Goal: Information Seeking & Learning: Check status

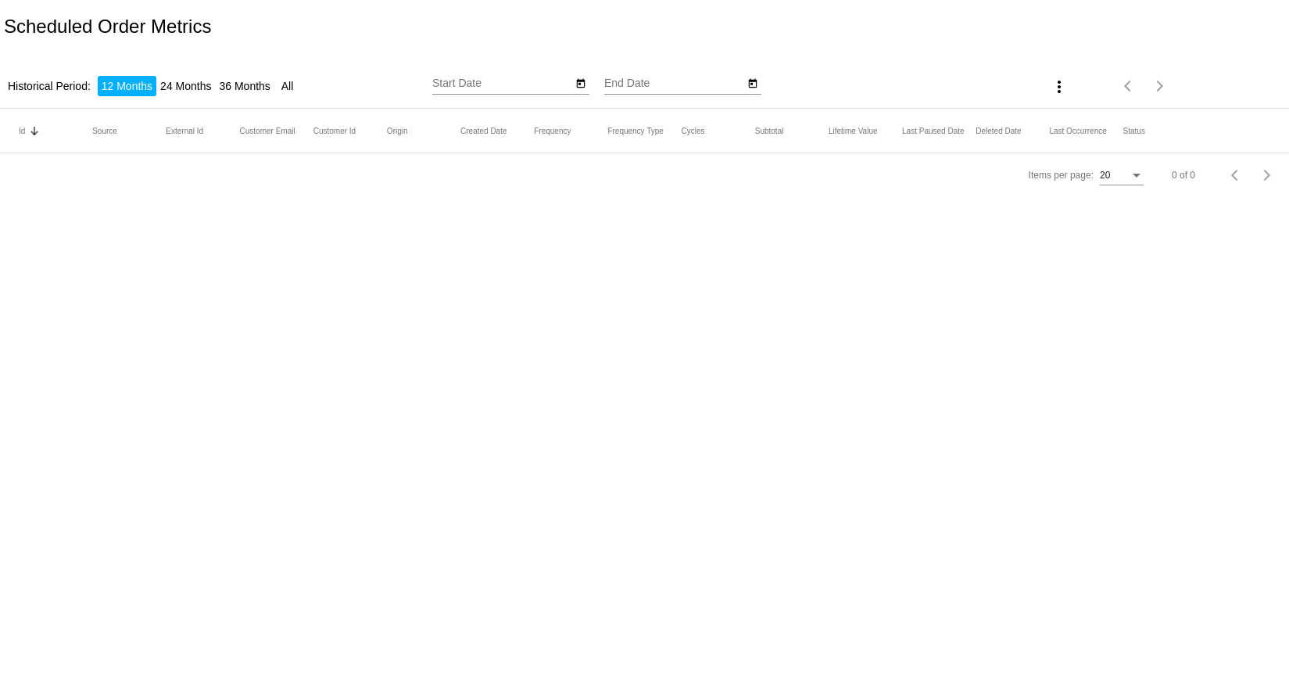
type input "8/21/2024"
type input "8/21/2025"
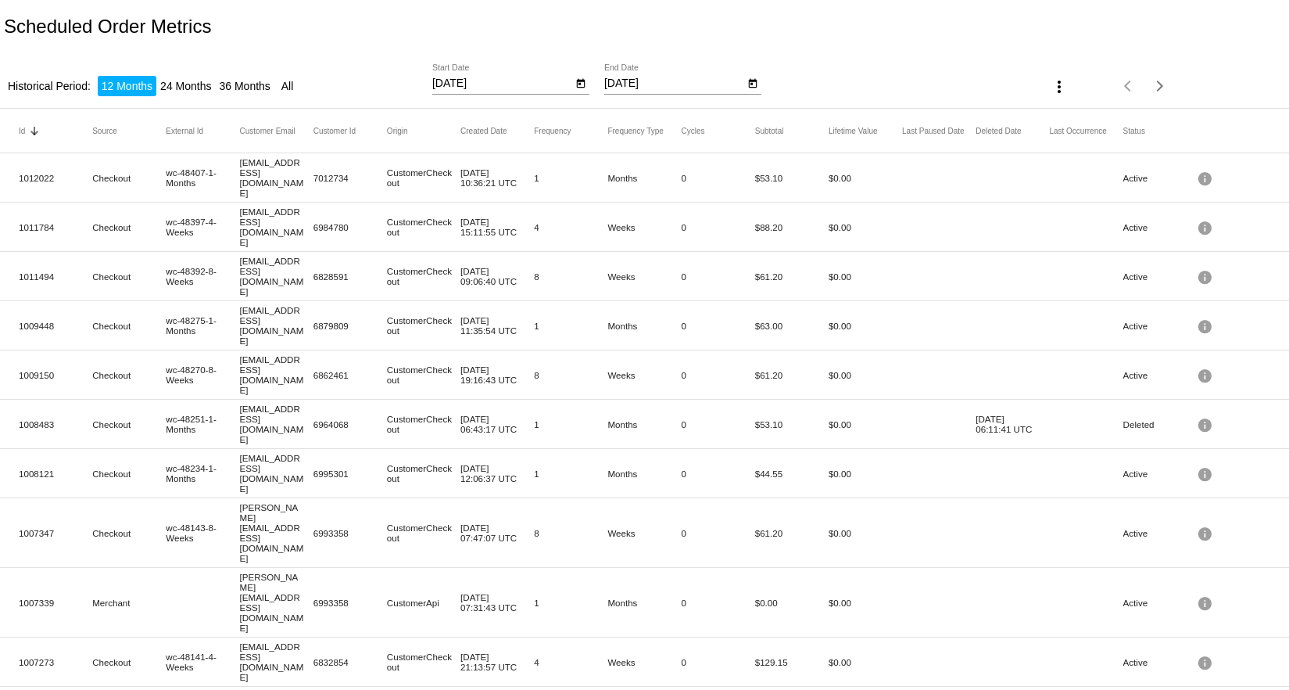
click at [115, 87] on li "12 Months" at bounding box center [127, 86] width 59 height 20
click at [583, 83] on icon "Open calendar" at bounding box center [580, 83] width 11 height 19
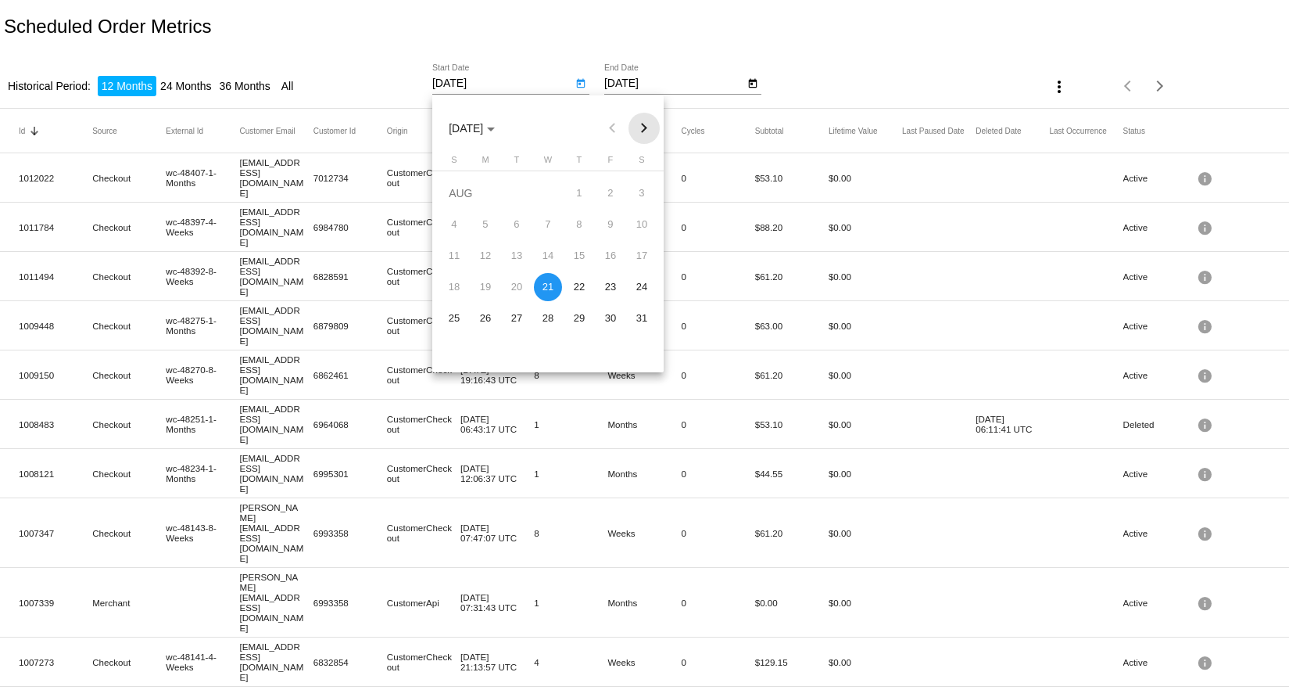
click at [645, 127] on button "Next month" at bounding box center [644, 128] width 31 height 31
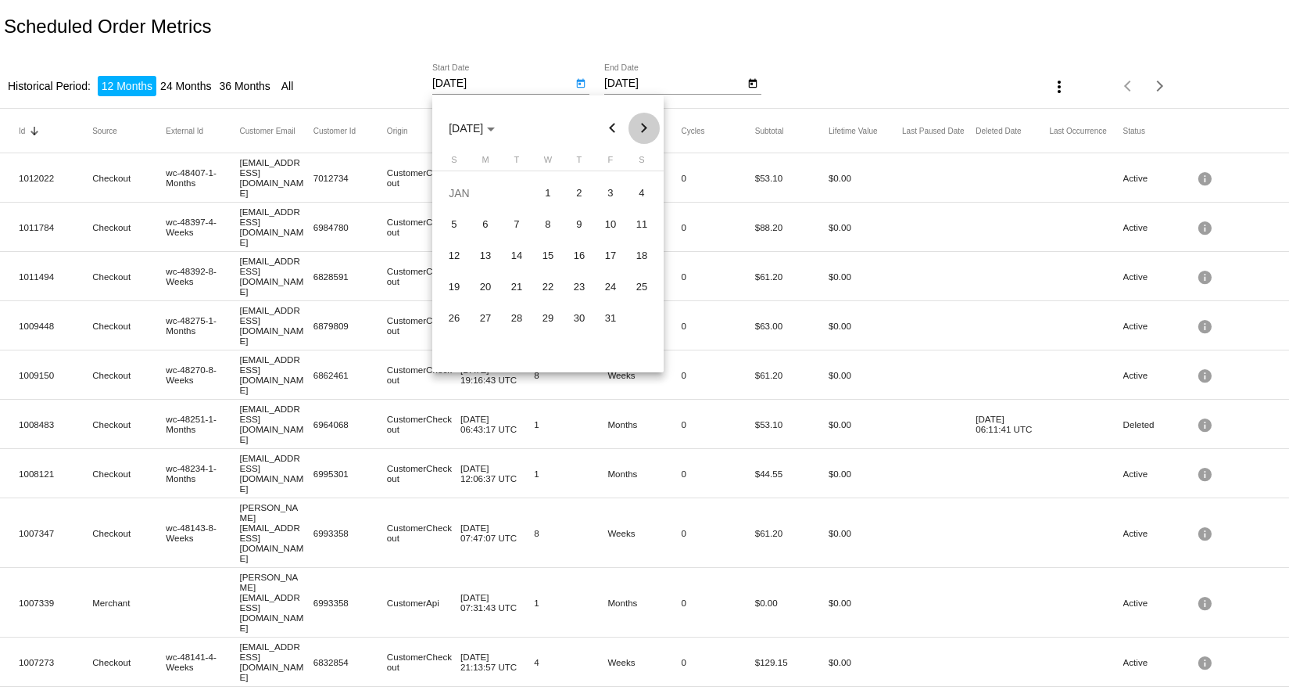
click at [645, 127] on button "Next month" at bounding box center [644, 128] width 31 height 31
click at [645, 128] on button "Next month" at bounding box center [644, 128] width 31 height 31
drag, startPoint x: 576, startPoint y: 192, endPoint x: 576, endPoint y: 180, distance: 12.5
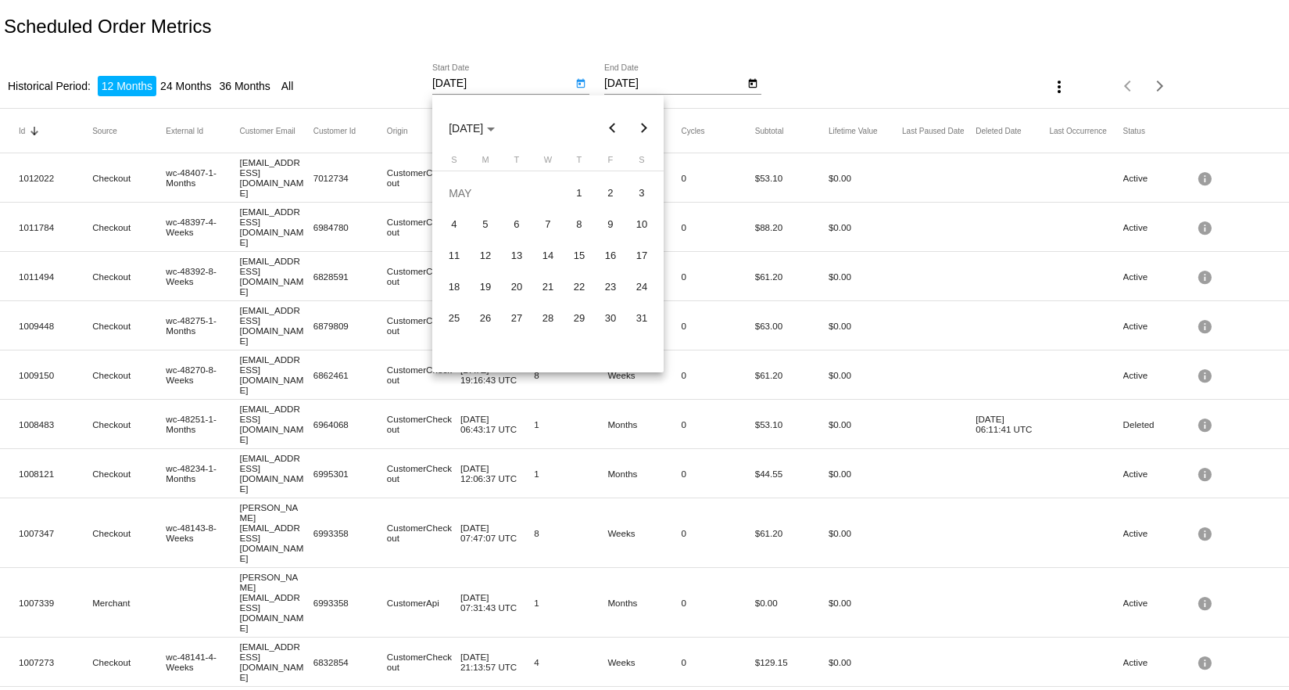
click at [575, 192] on div "1" at bounding box center [579, 193] width 28 height 28
type input "5/1/2025"
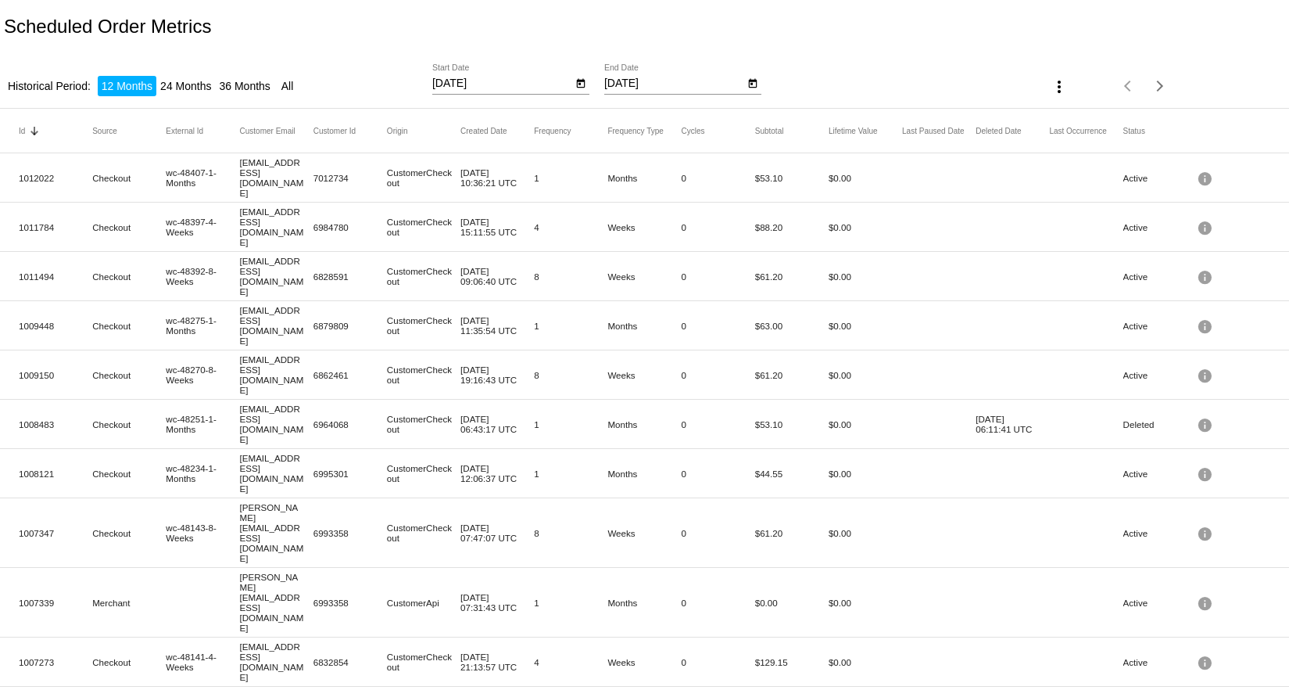
click at [691, 30] on div "Scheduled Order Metrics" at bounding box center [644, 26] width 1289 height 53
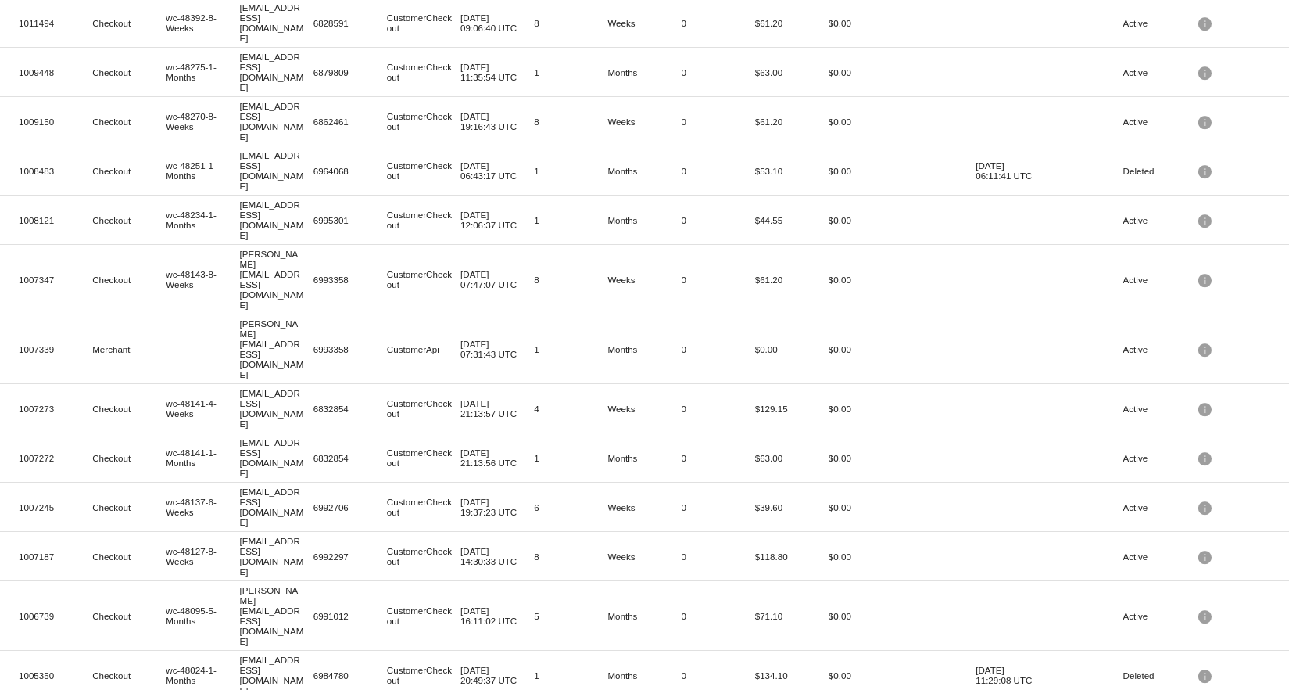
scroll to position [255, 0]
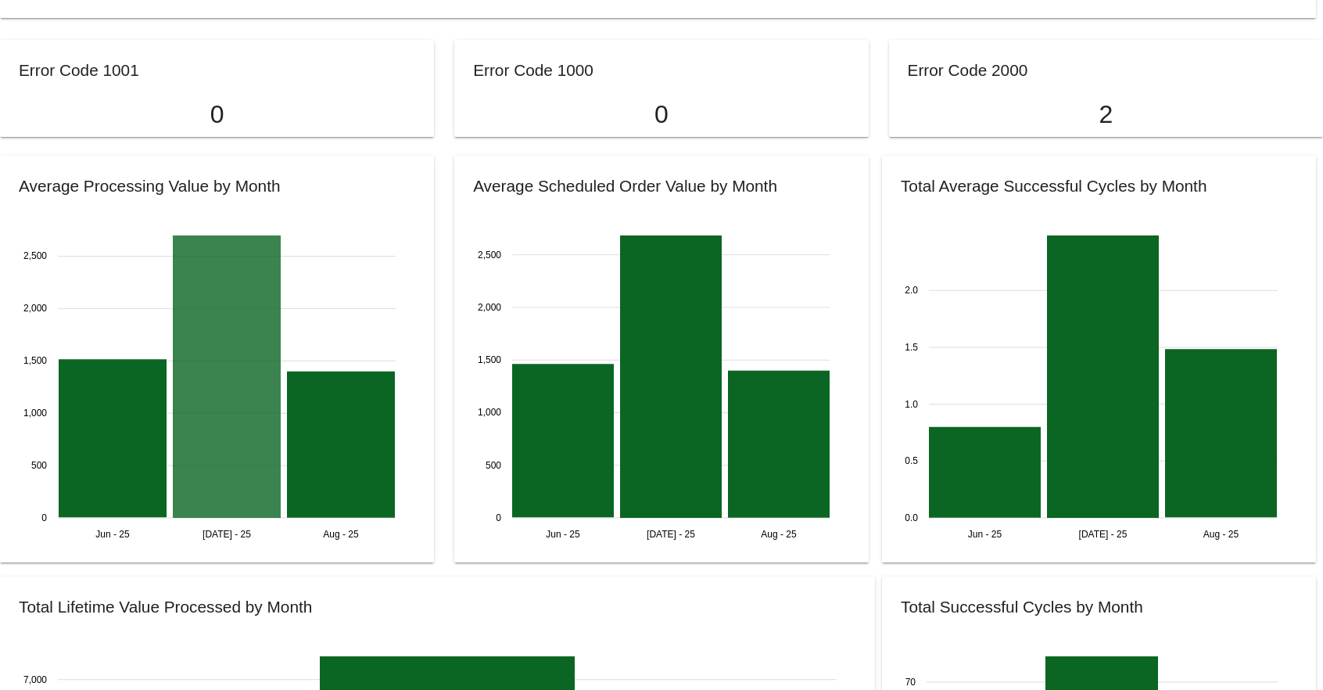
scroll to position [1480, 0]
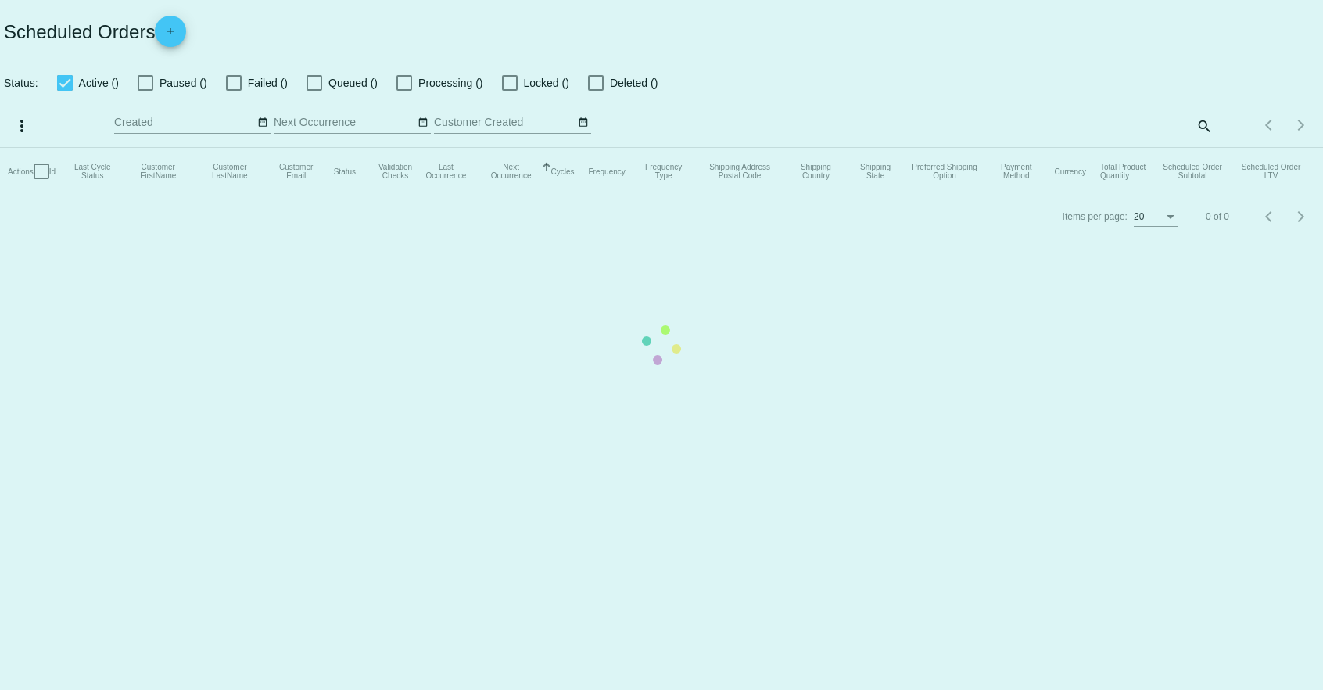
type input "[DATE] - [DATE]"
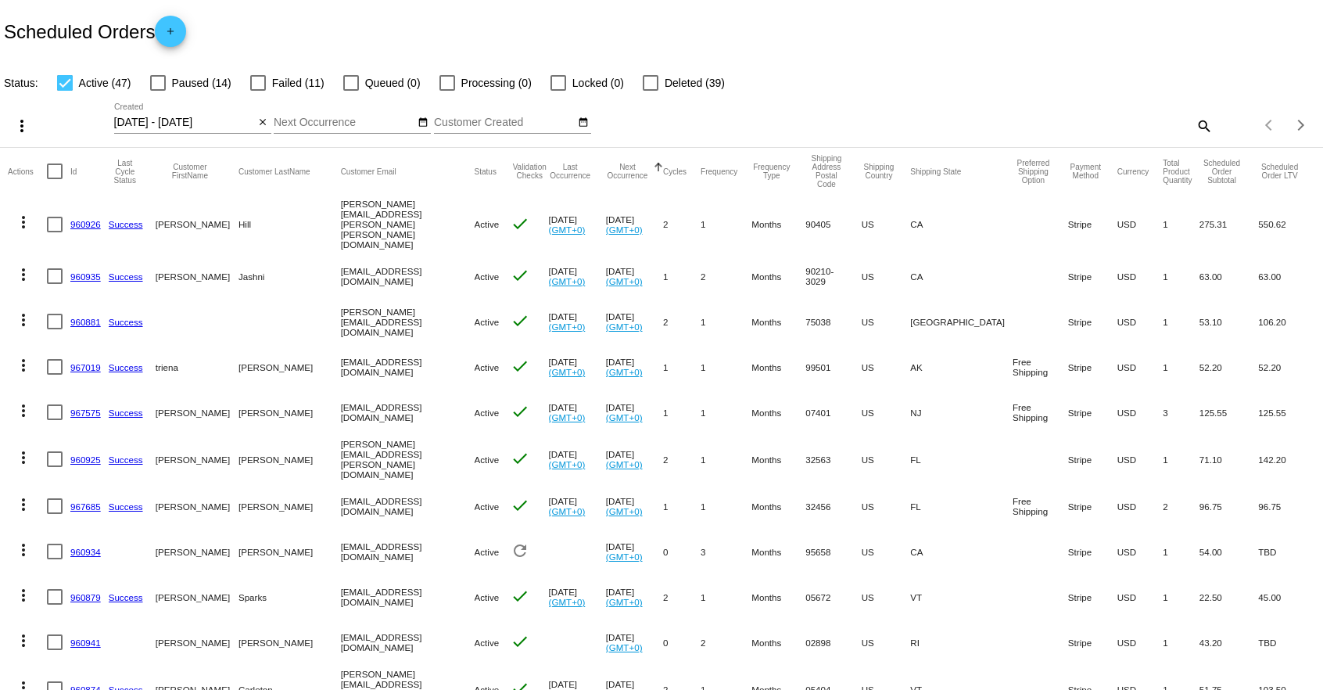
click at [432, 15] on div "Scheduled Orders add" at bounding box center [661, 31] width 1323 height 63
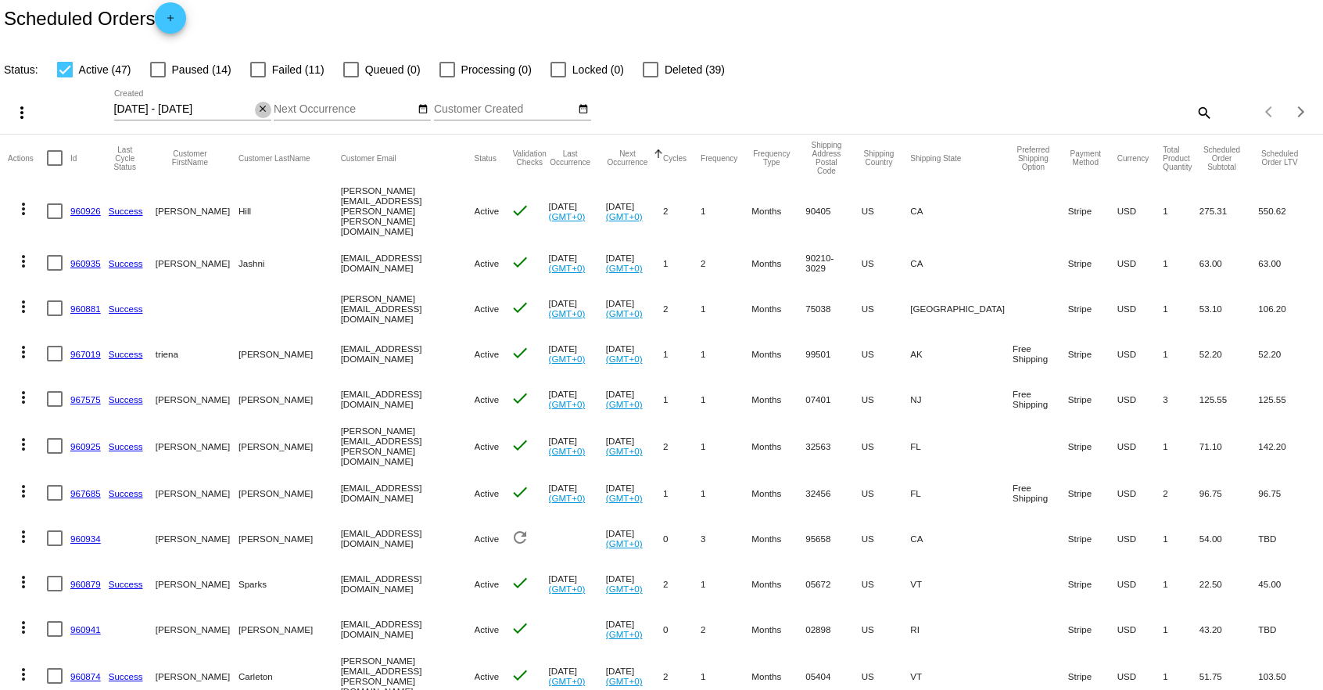
click at [260, 107] on mat-icon "close" at bounding box center [262, 109] width 11 height 13
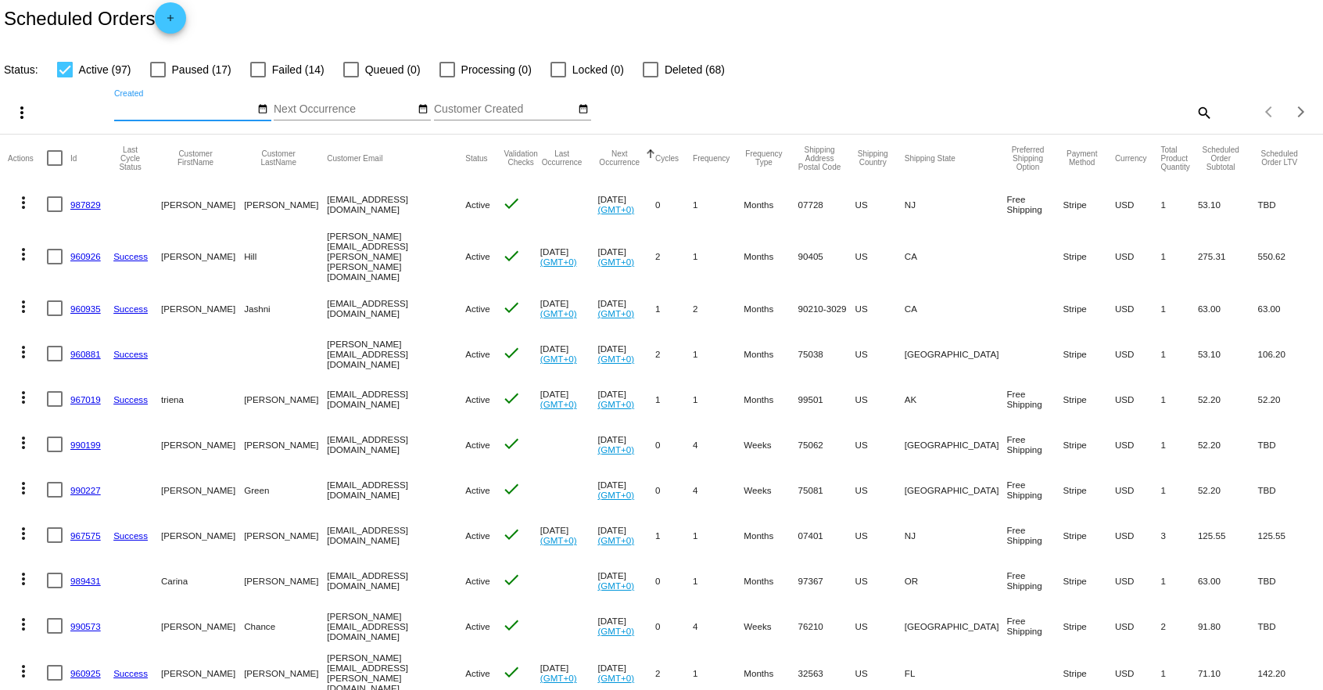
click at [173, 108] on input "Created" at bounding box center [184, 109] width 141 height 13
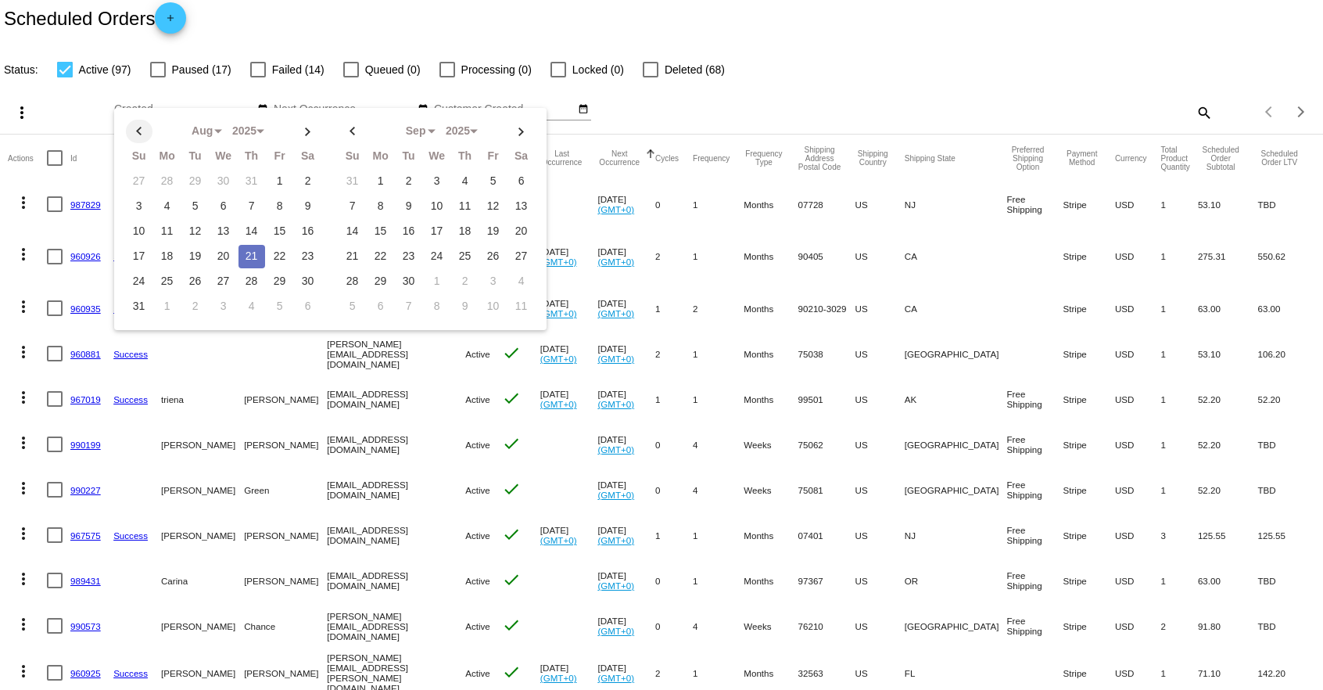
click at [142, 134] on th at bounding box center [139, 131] width 27 height 23
select select "6"
click at [250, 256] on td "24" at bounding box center [251, 256] width 27 height 23
click at [352, 131] on th at bounding box center [352, 131] width 27 height 23
select select "7"
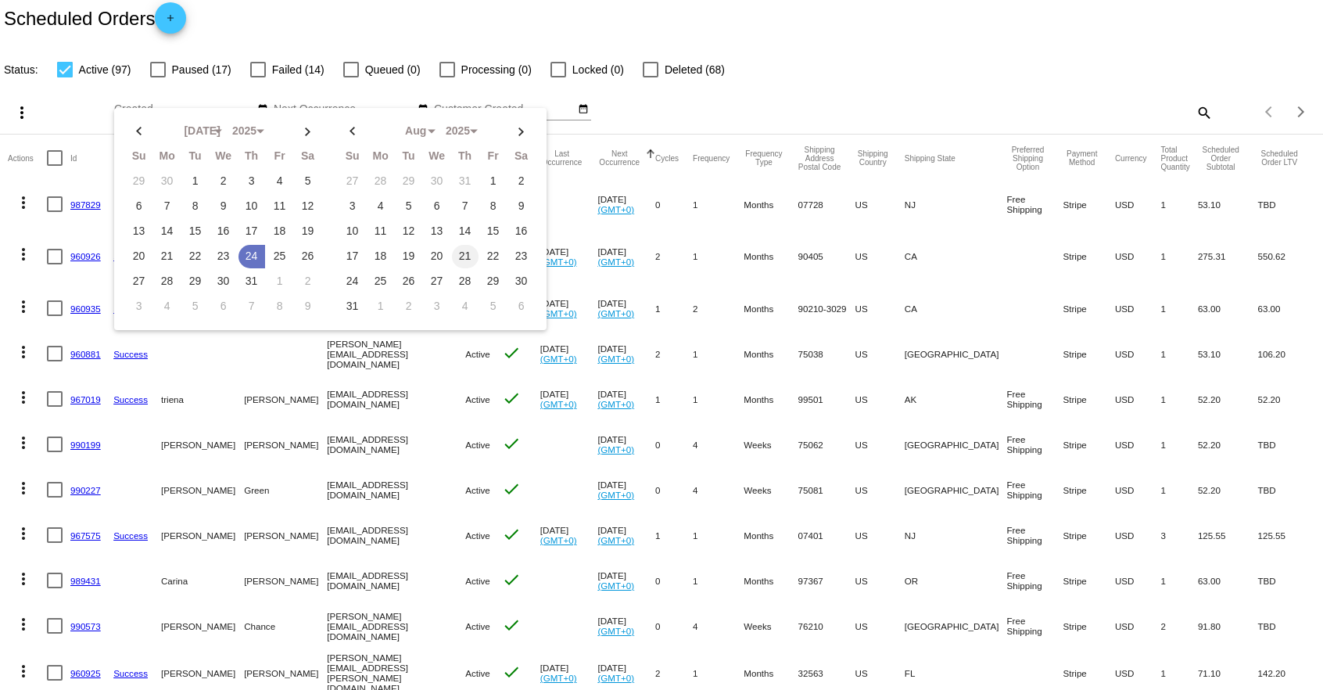
click at [463, 253] on td "21" at bounding box center [465, 256] width 27 height 23
type input "07/24/2025 - 08/21/2025"
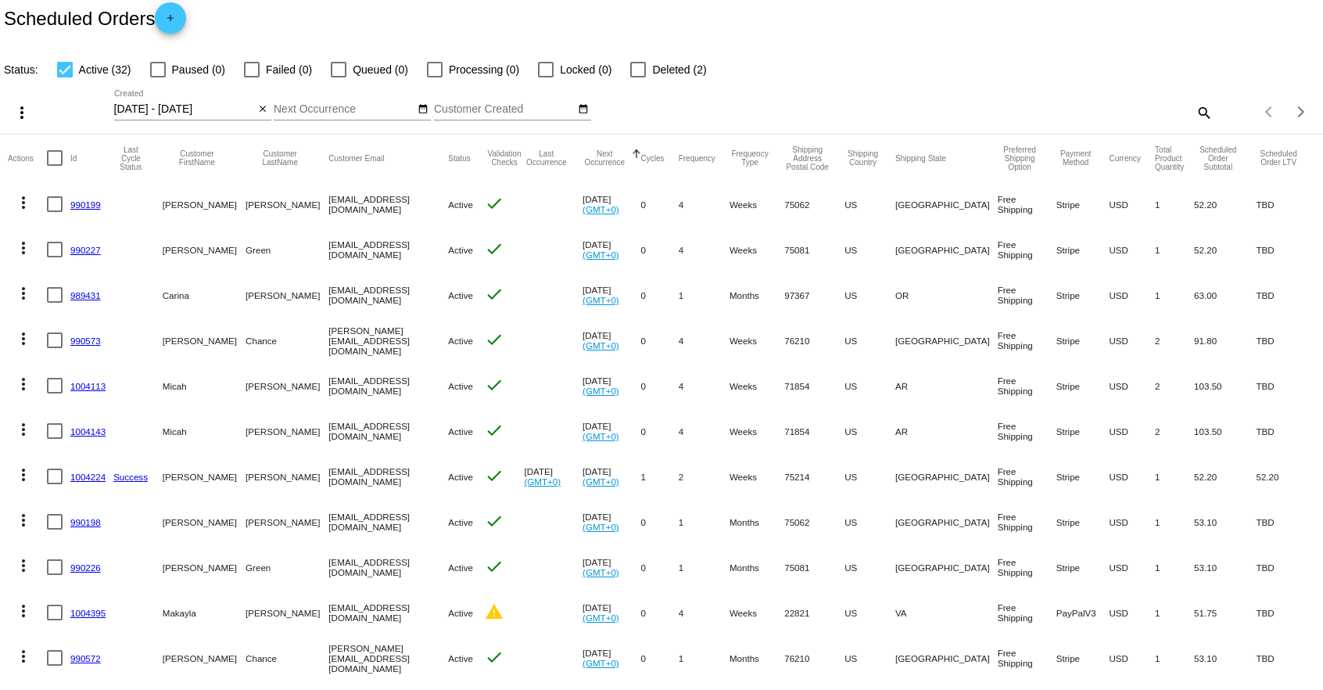
click at [266, 106] on mat-icon "close" at bounding box center [262, 109] width 11 height 13
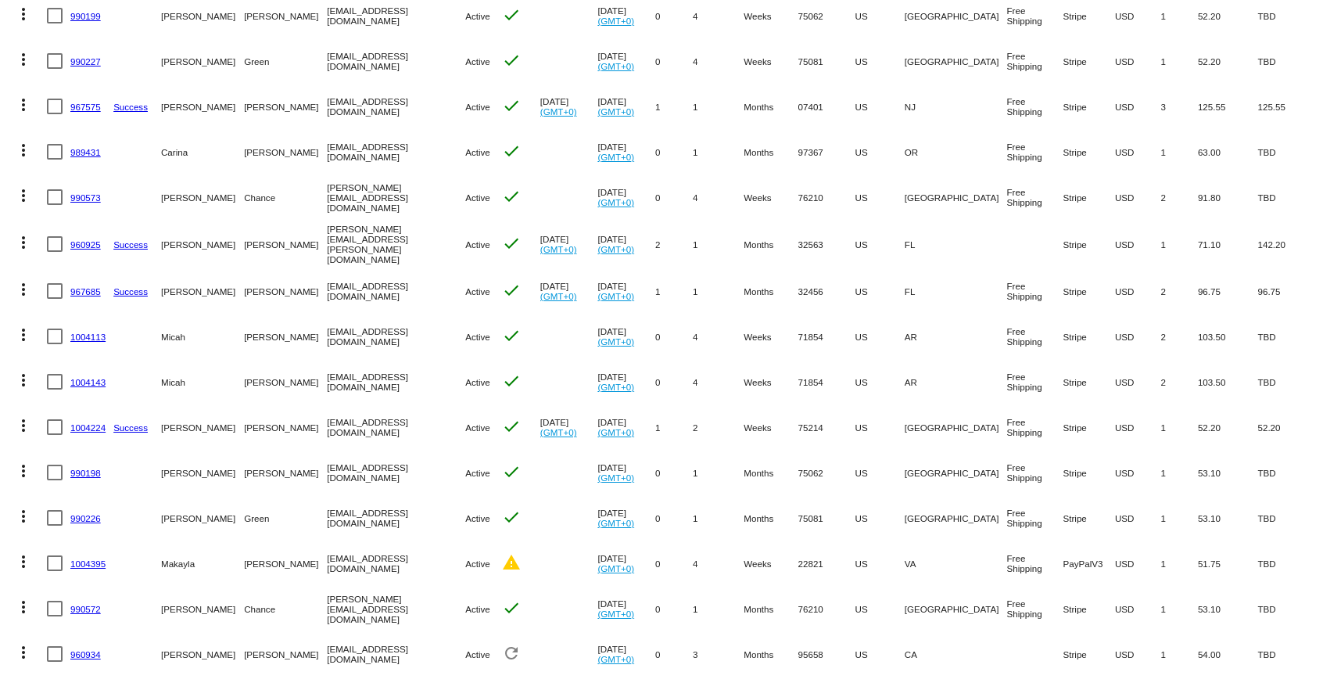
scroll to position [455, 0]
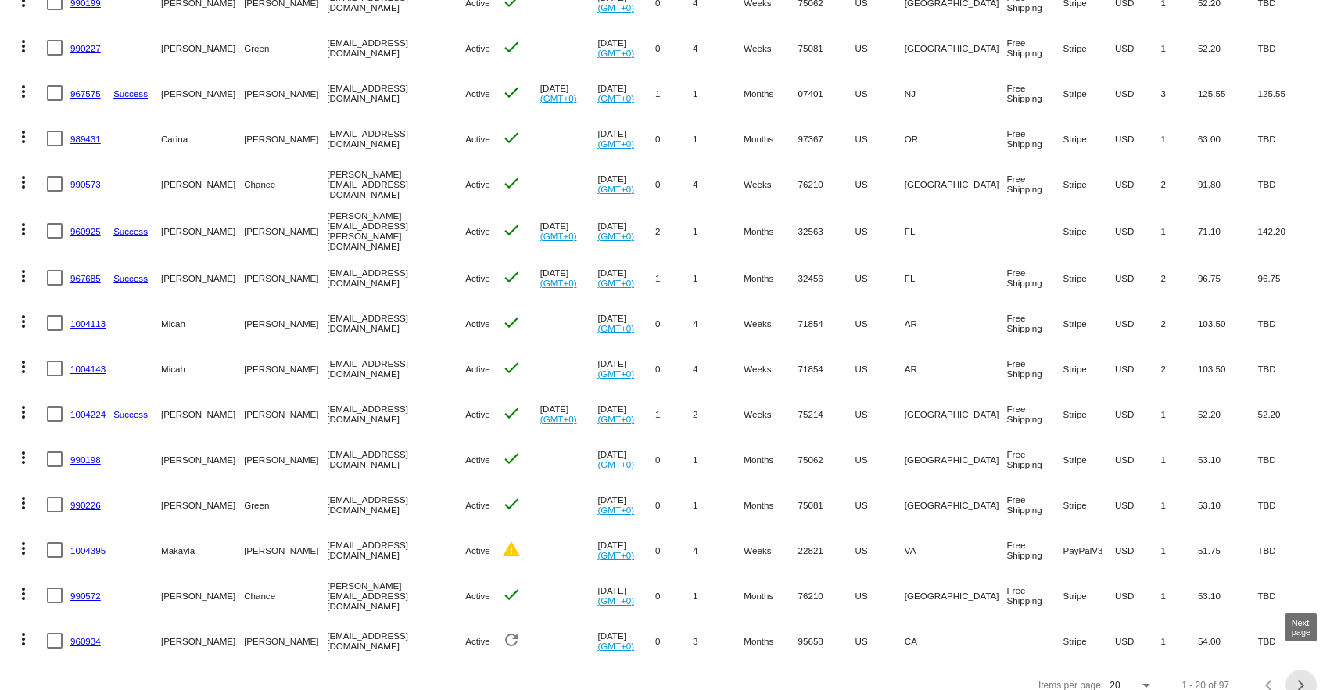
click at [1297, 679] on div "Next page" at bounding box center [1298, 684] width 11 height 11
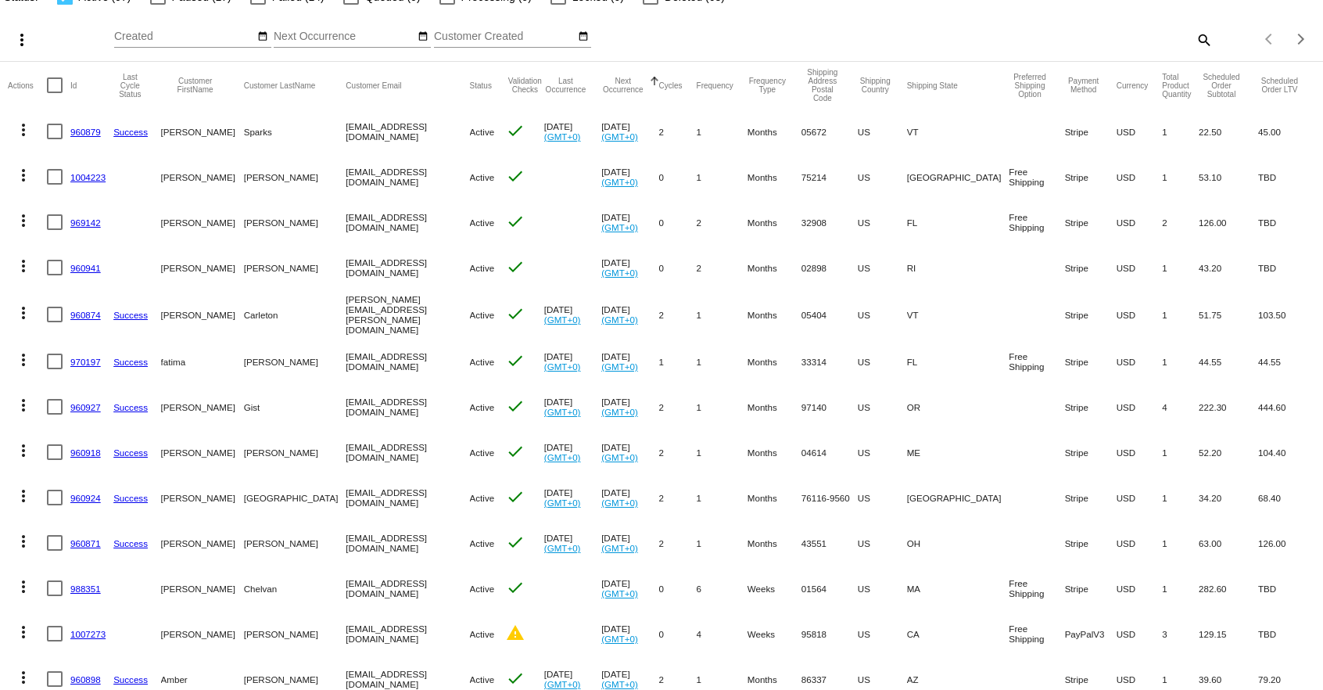
scroll to position [0, 0]
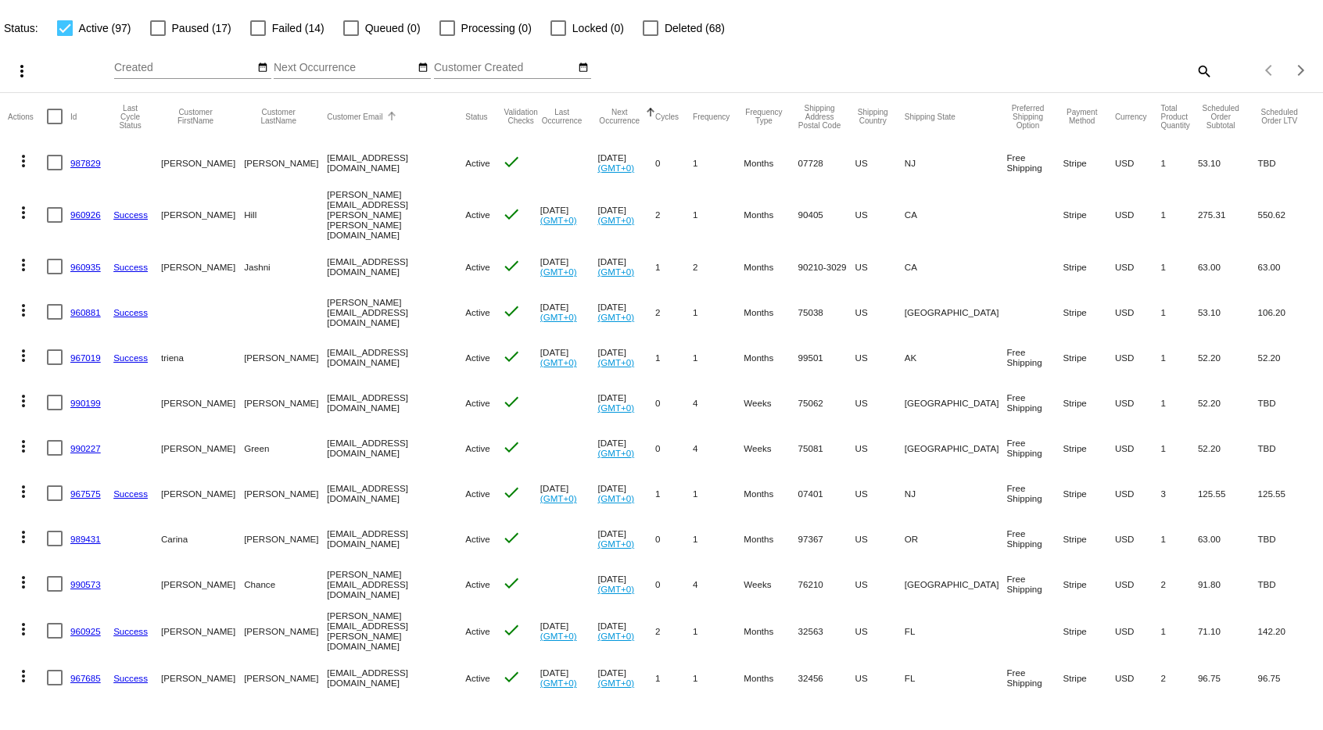
scroll to position [77, 0]
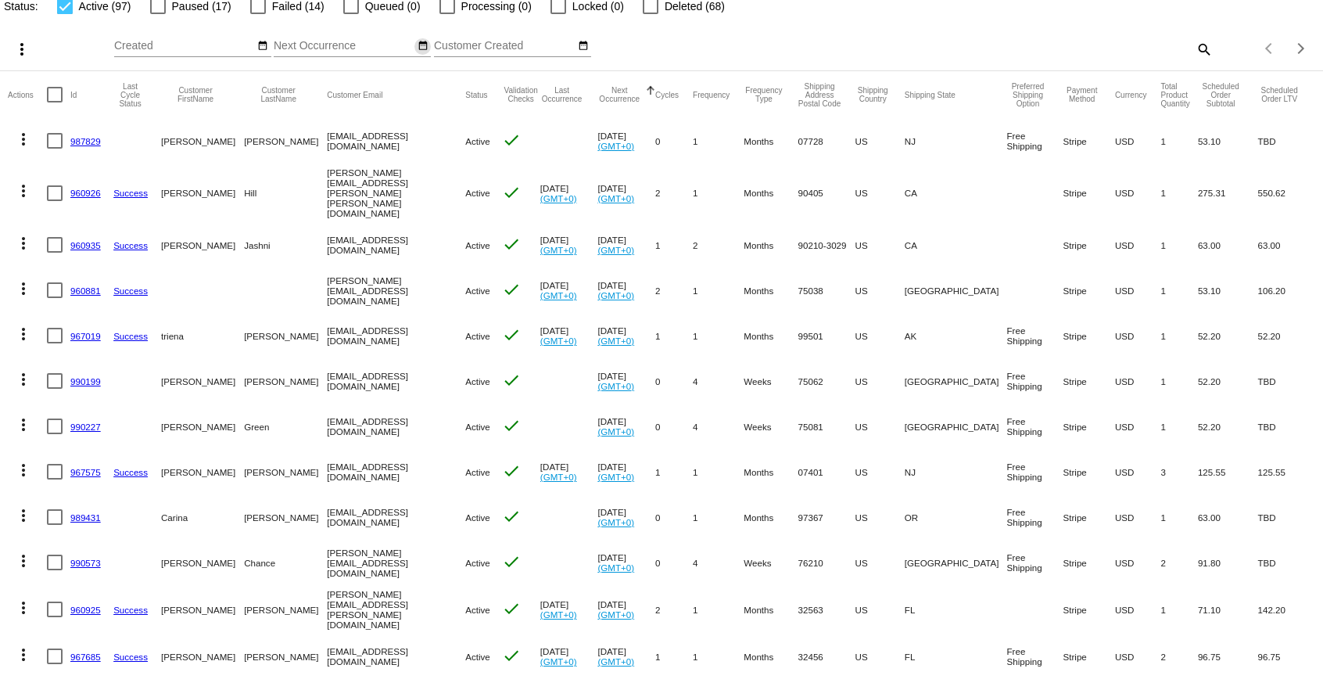
click at [423, 44] on mat-icon "date_range" at bounding box center [423, 46] width 11 height 13
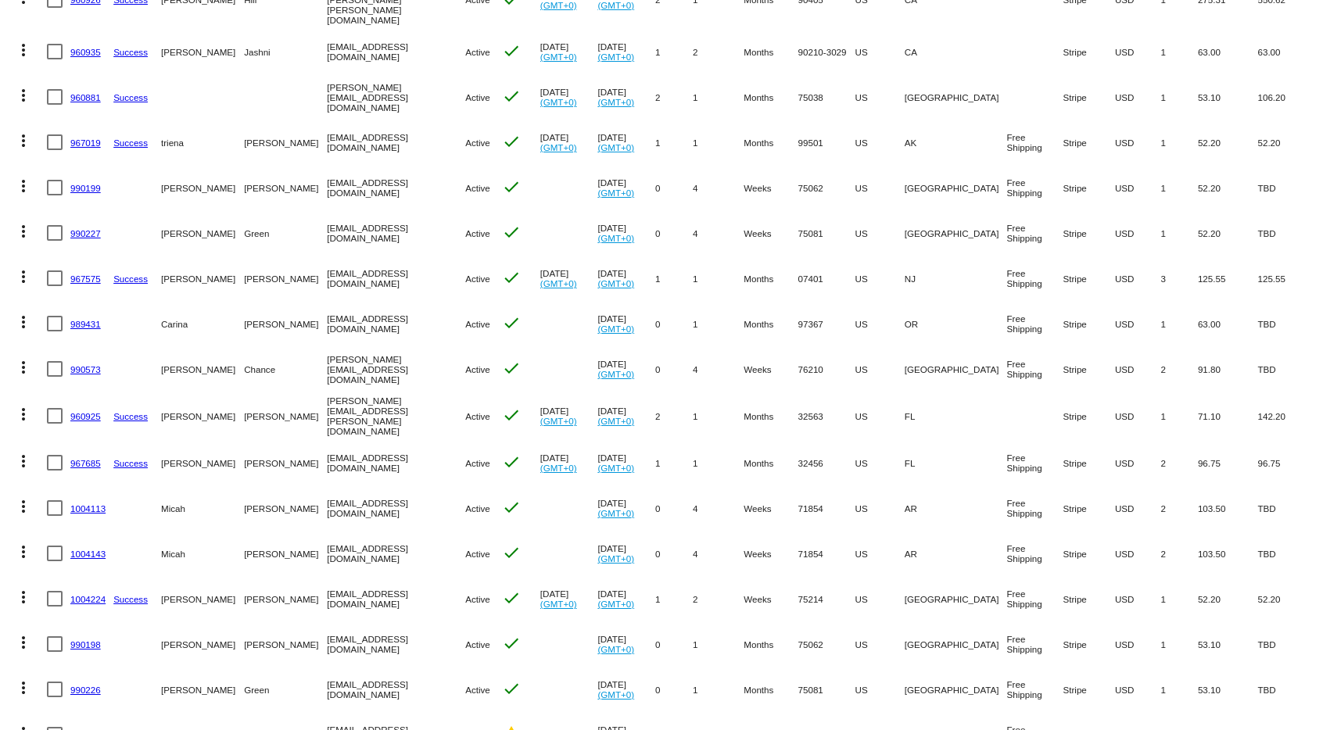
scroll to position [273, 0]
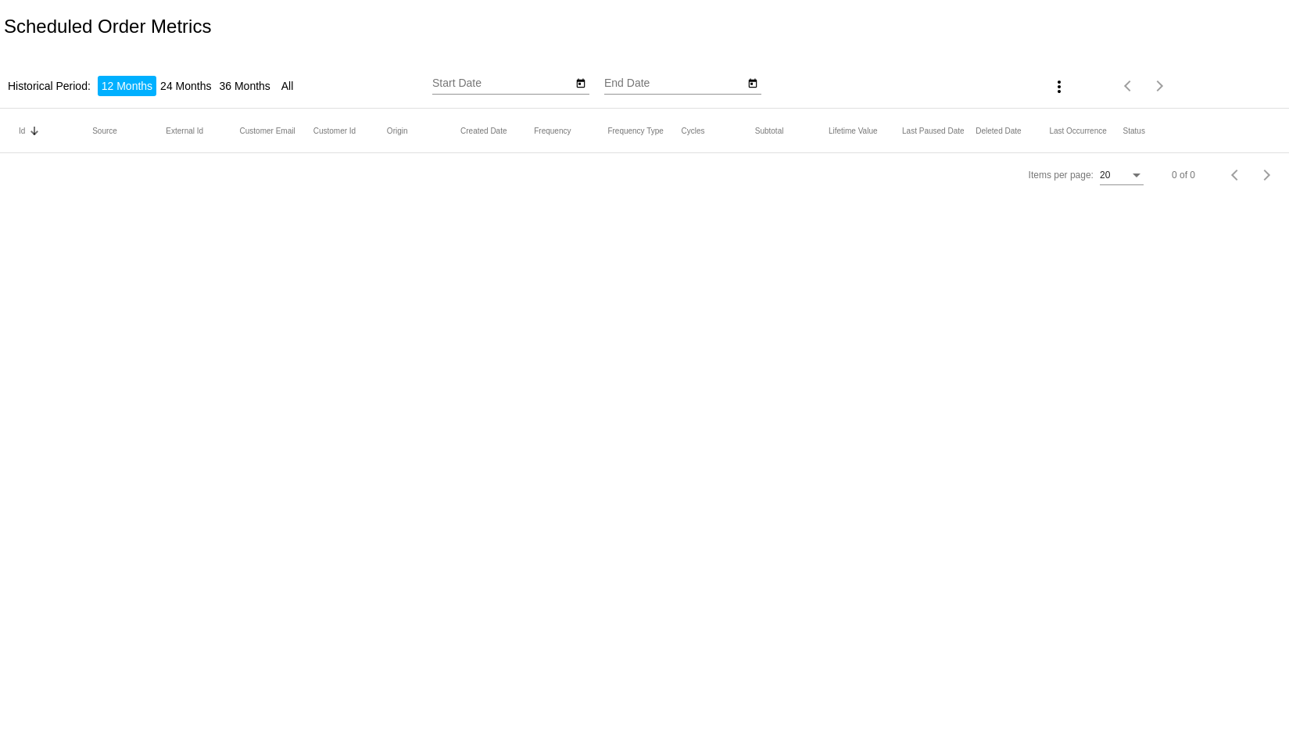
type input "[DATE]"
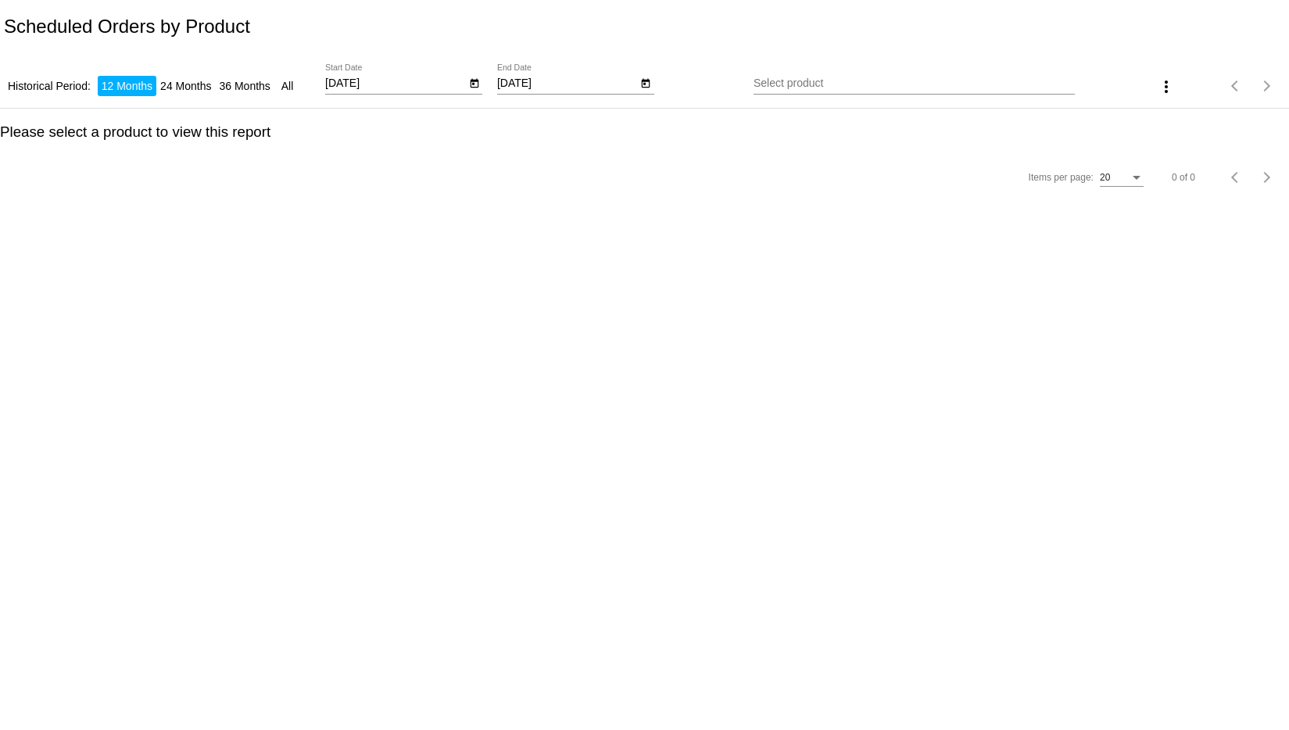
click at [119, 85] on li "12 Months" at bounding box center [127, 86] width 59 height 20
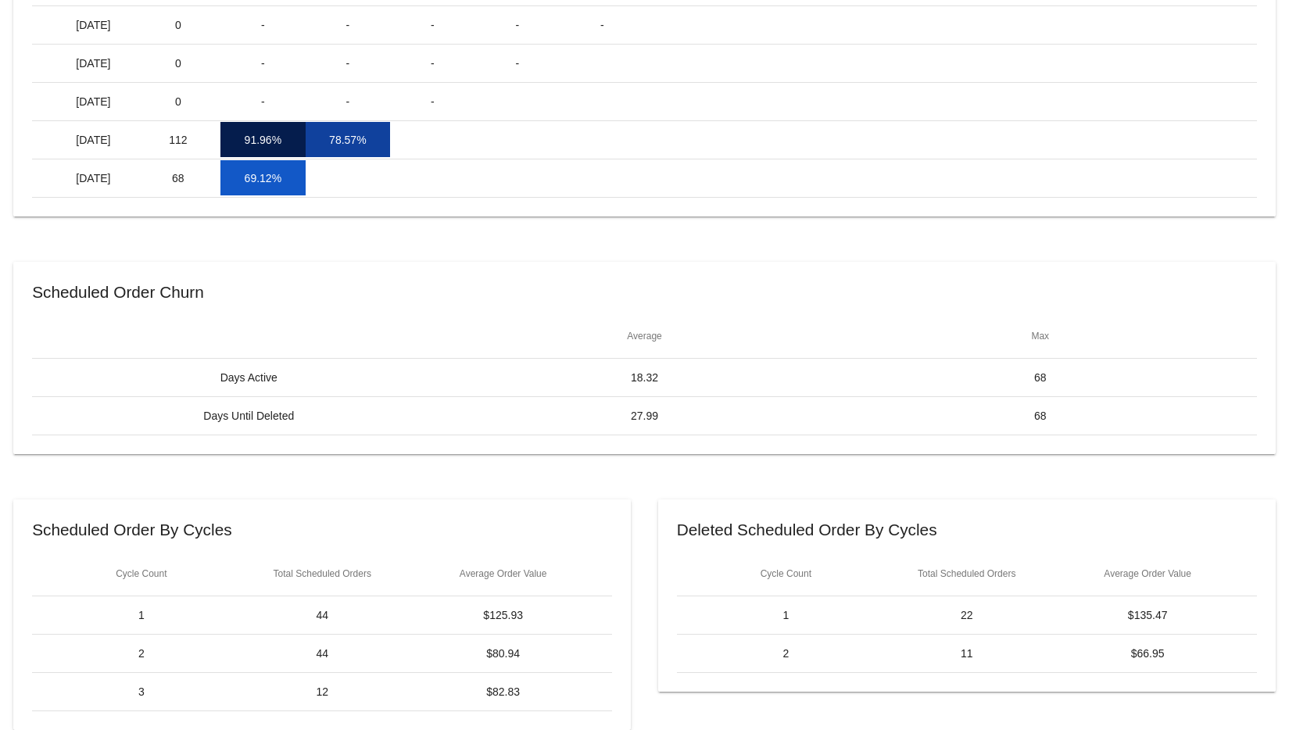
scroll to position [430, 0]
